Goal: Transaction & Acquisition: Purchase product/service

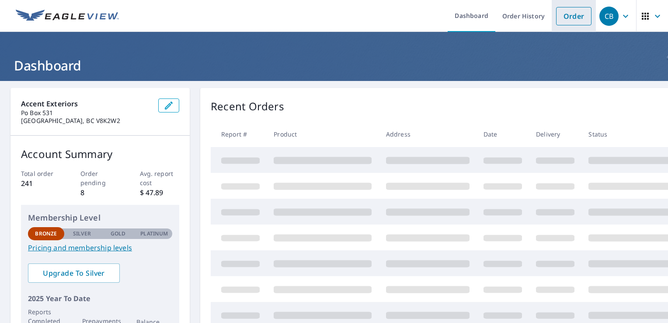
click at [570, 18] on link "Order" at bounding box center [573, 16] width 35 height 18
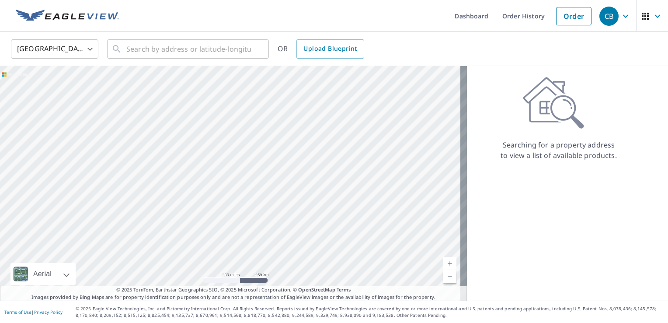
click at [89, 49] on body "CB CB Dashboard Order History Order CB United States US ​ ​ OR Upload Blueprint…" at bounding box center [334, 161] width 668 height 323
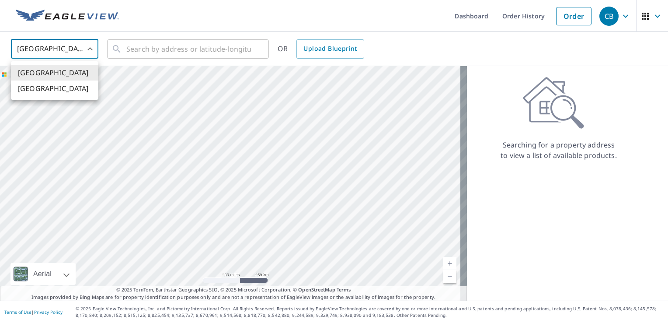
click at [71, 87] on li "[GEOGRAPHIC_DATA]" at bounding box center [54, 88] width 87 height 16
type input "CA"
click at [143, 49] on input "text" at bounding box center [188, 49] width 125 height 24
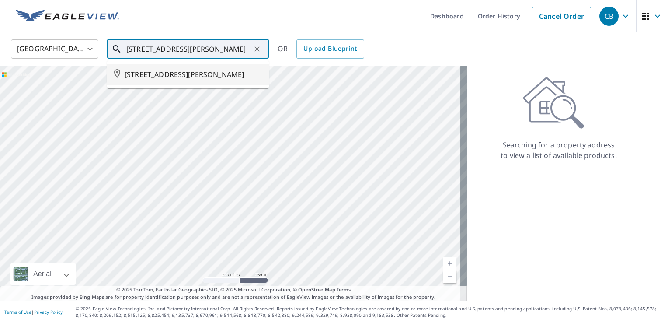
click at [149, 78] on span "[STREET_ADDRESS][PERSON_NAME]" at bounding box center [193, 74] width 137 height 10
type input "[STREET_ADDRESS][PERSON_NAME]"
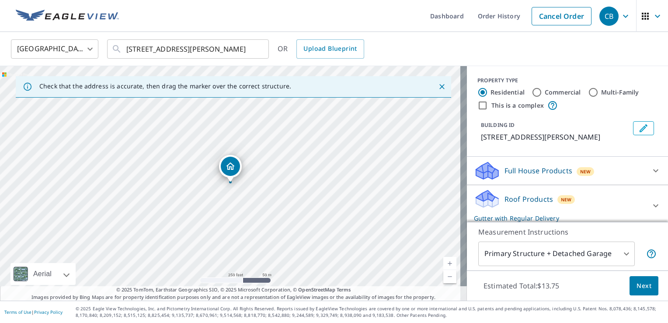
click at [443, 261] on link "Current Level 17, Zoom In" at bounding box center [449, 263] width 13 height 13
click at [443, 261] on link "Current Level 18, Zoom In" at bounding box center [449, 263] width 13 height 13
drag, startPoint x: 230, startPoint y: 170, endPoint x: 371, endPoint y: 214, distance: 146.9
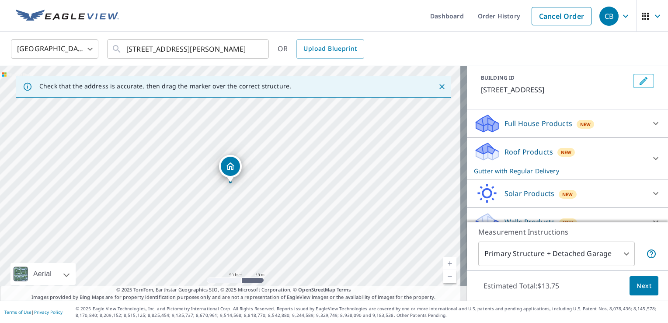
scroll to position [53, 0]
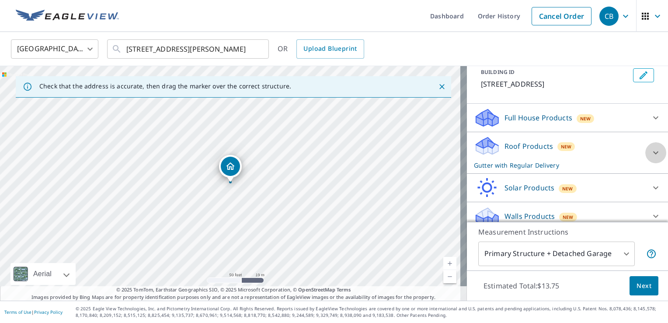
click at [650, 158] on icon at bounding box center [655, 152] width 10 height 10
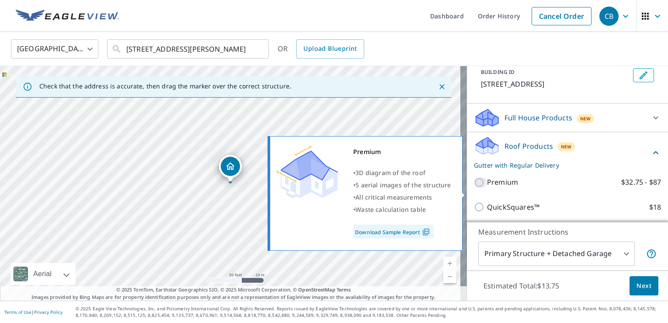
click at [474, 187] on input "Premium $32.75 - $87" at bounding box center [480, 182] width 13 height 10
checkbox input "true"
checkbox input "false"
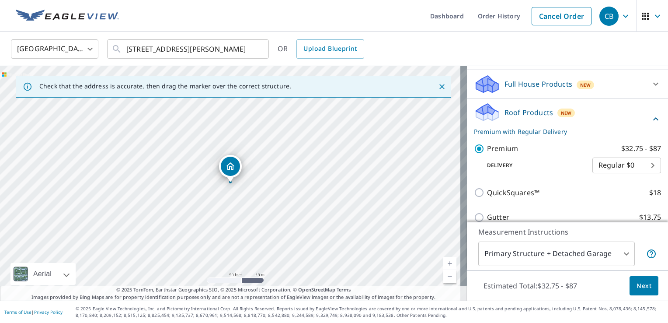
scroll to position [87, 0]
click at [636, 288] on span "Next" at bounding box center [643, 285] width 15 height 11
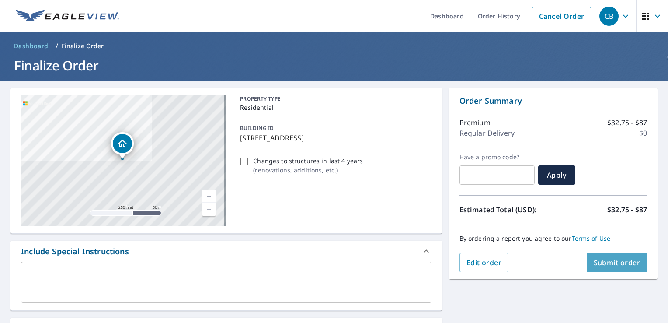
click at [614, 263] on span "Submit order" at bounding box center [616, 262] width 47 height 10
checkbox input "true"
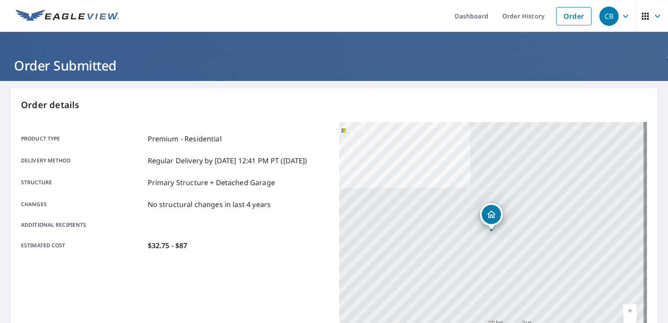
click at [613, 17] on span "CB" at bounding box center [615, 16] width 33 height 21
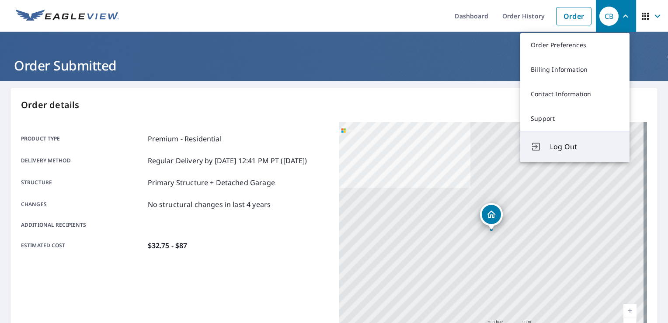
click at [550, 149] on span "Log Out" at bounding box center [584, 146] width 69 height 10
